Goal: Navigation & Orientation: Find specific page/section

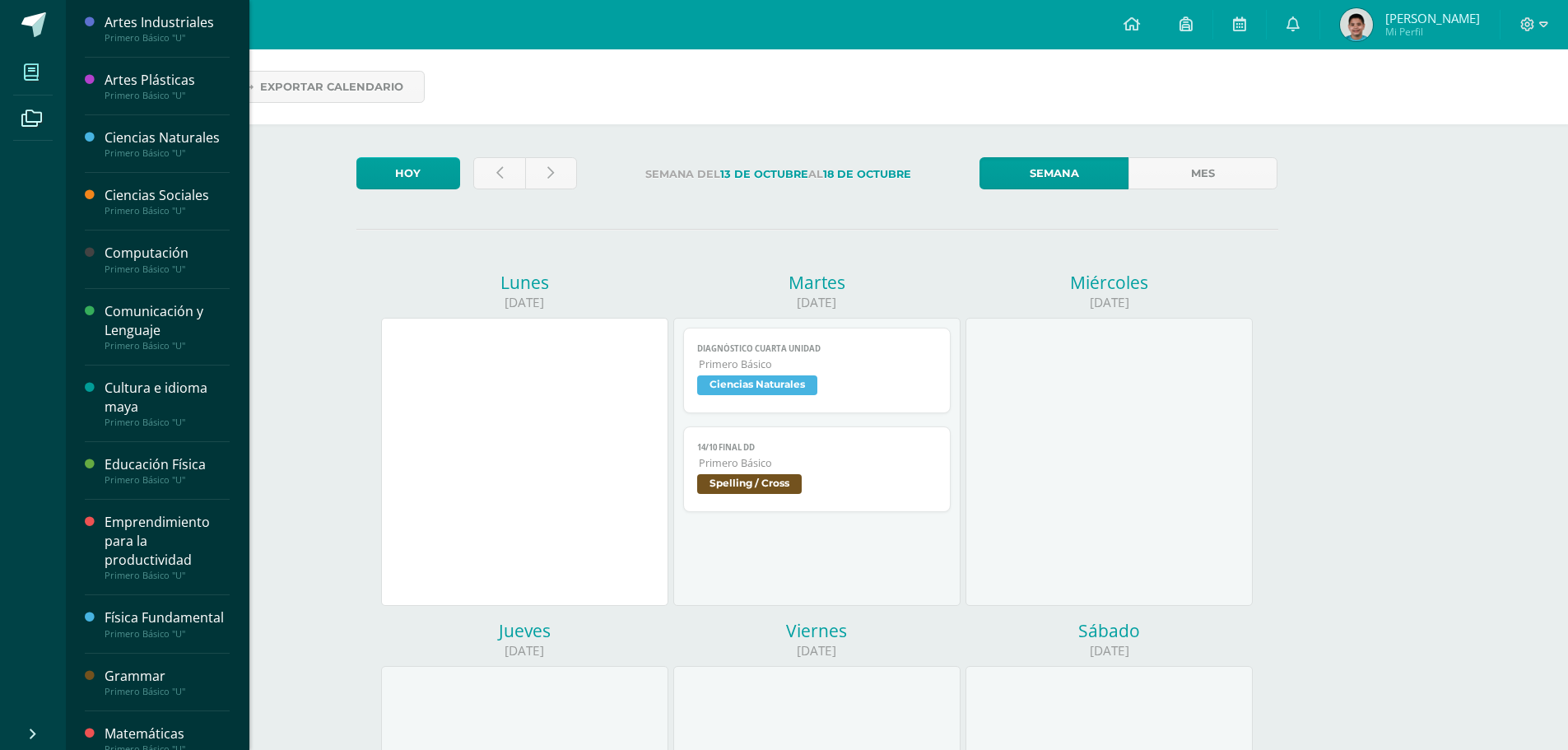
click at [41, 75] on span at bounding box center [31, 72] width 37 height 37
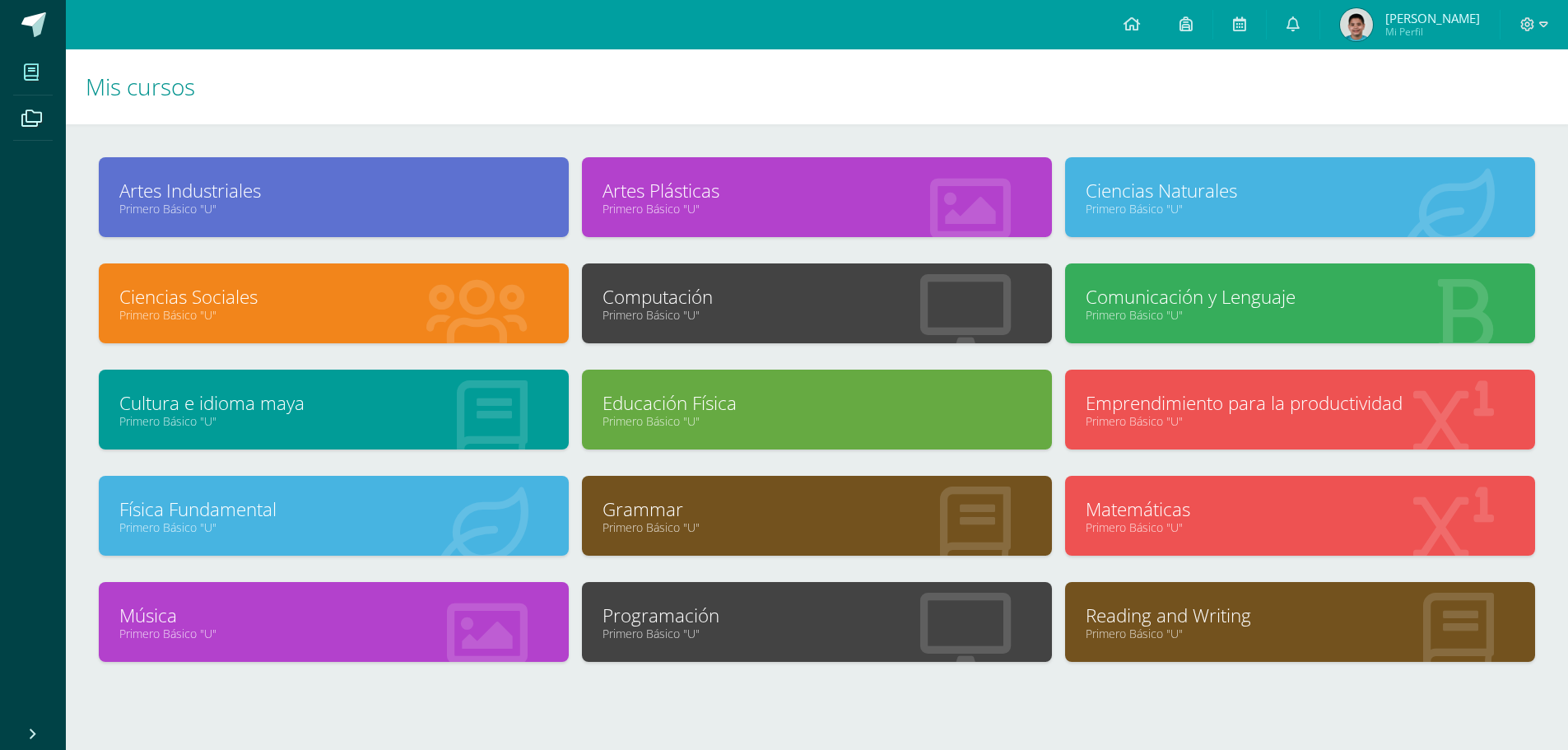
click at [1246, 628] on link "Primero Básico "U"" at bounding box center [1301, 633] width 429 height 15
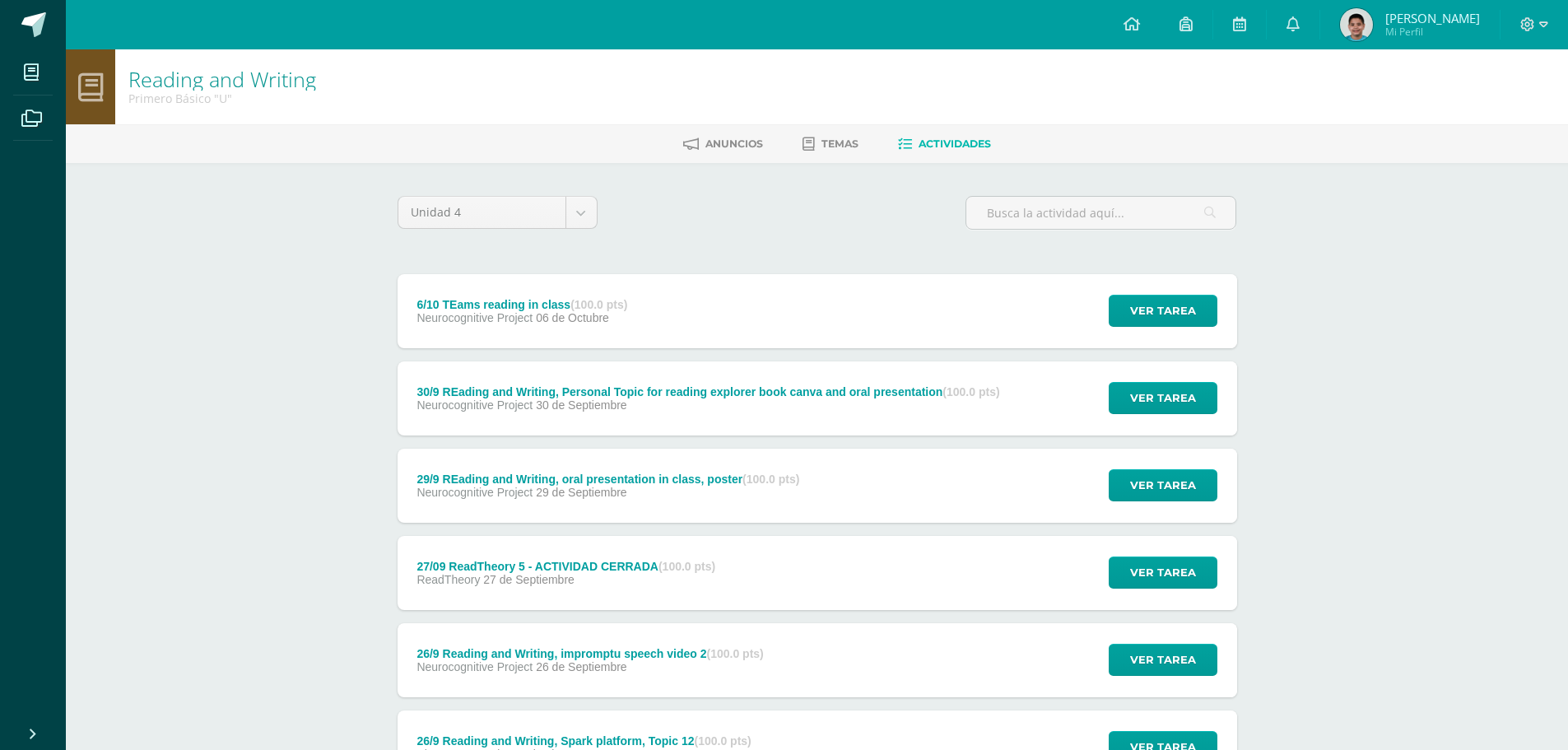
scroll to position [82, 0]
